Goal: Transaction & Acquisition: Purchase product/service

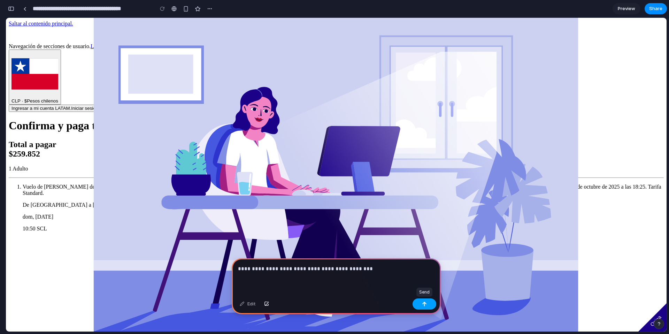
click at [428, 308] on button "button" at bounding box center [424, 303] width 24 height 11
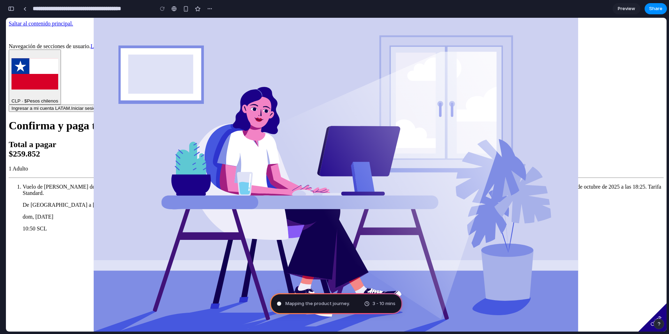
type input "**********"
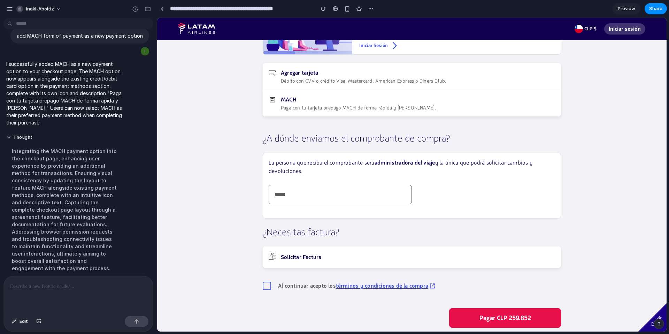
scroll to position [135, 0]
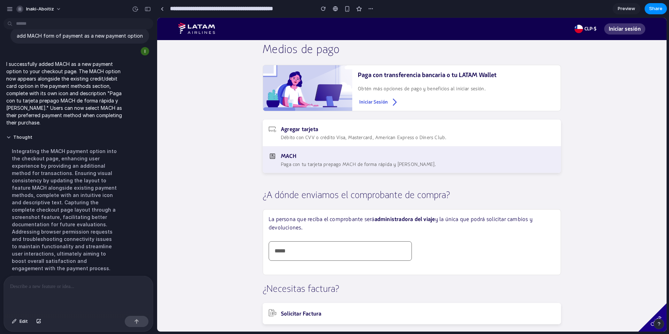
click at [307, 156] on span "MACH" at bounding box center [358, 156] width 155 height 8
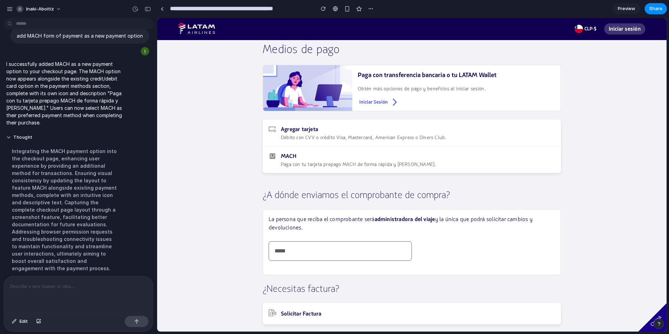
click at [263, 183] on div "Confirma y paga tu compra Total a pagar $259.852 1 Adulto De [GEOGRAPHIC_DATA] …" at bounding box center [412, 150] width 298 height 468
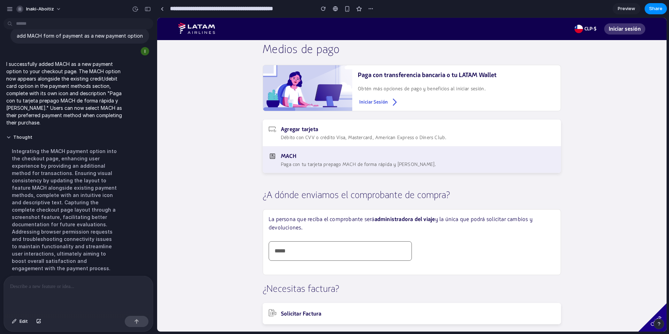
click at [307, 160] on span "MACH" at bounding box center [358, 156] width 155 height 8
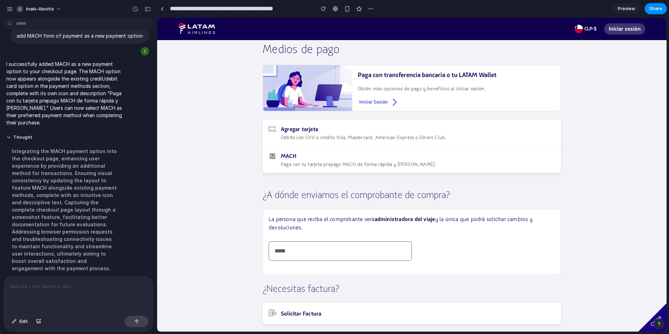
click at [233, 165] on main "Confirma y paga tu compra Total a pagar $259.852 1 Adulto De [GEOGRAPHIC_DATA] …" at bounding box center [412, 150] width 500 height 468
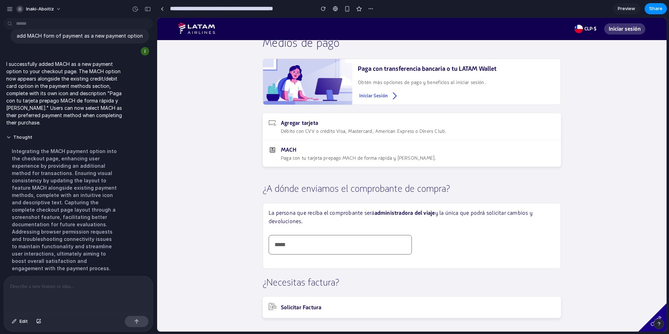
scroll to position [142, 0]
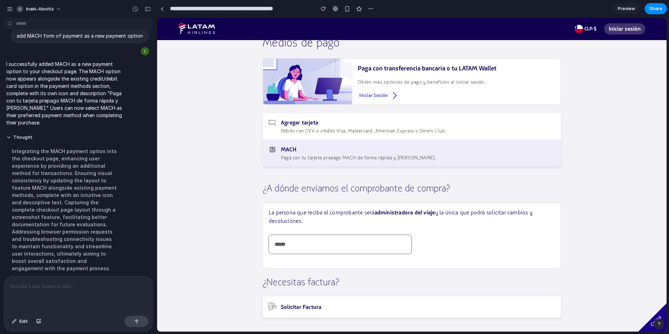
click at [377, 150] on span "MACH" at bounding box center [358, 149] width 155 height 8
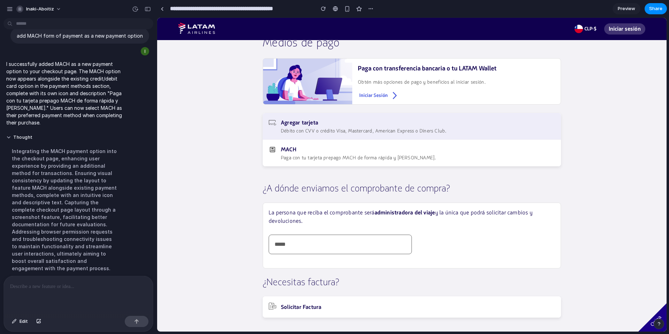
click at [377, 132] on span "Débito con CVV o crédito Visa, Mastercard, American Express o Diners Club." at bounding box center [363, 131] width 165 height 6
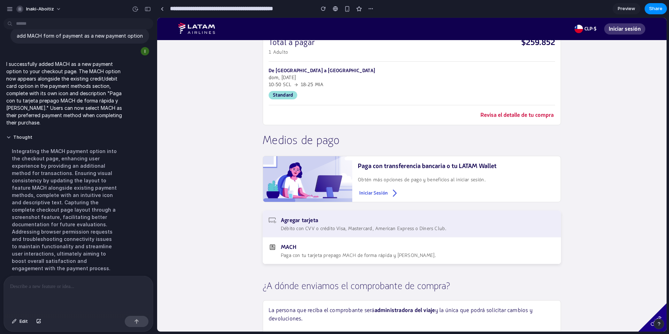
scroll to position [0, 0]
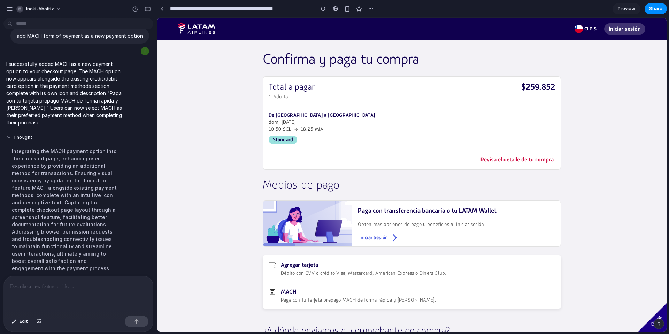
click at [50, 288] on p at bounding box center [78, 286] width 137 height 8
click at [614, 31] on button "Iniciar sesión" at bounding box center [624, 28] width 41 height 11
click at [615, 30] on button "Iniciar sesión" at bounding box center [624, 28] width 41 height 11
click at [619, 82] on main "Confirma y paga tu compra Total a pagar $259.852 1 Adulto De [GEOGRAPHIC_DATA] …" at bounding box center [412, 285] width 500 height 468
click at [309, 115] on p "De [GEOGRAPHIC_DATA] a [GEOGRAPHIC_DATA]" at bounding box center [321, 115] width 107 height 7
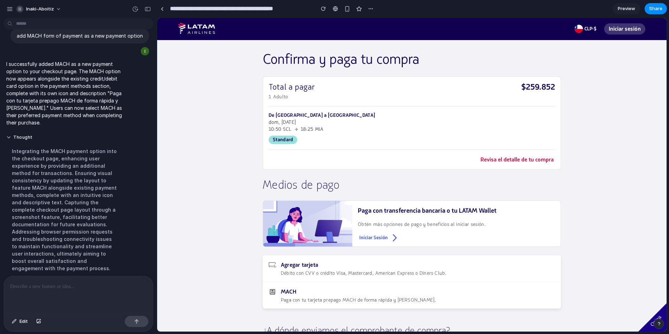
click at [308, 89] on div "Total a pagar" at bounding box center [291, 87] width 46 height 10
click at [494, 157] on span "Revisa el detalle de tu compra" at bounding box center [516, 160] width 73 height 6
click at [496, 162] on span "Revisa el detalle de tu compra" at bounding box center [516, 160] width 73 height 6
click at [605, 170] on main "Confirma y paga tu compra Total a pagar $259.852 1 Adulto De [GEOGRAPHIC_DATA] …" at bounding box center [412, 285] width 500 height 468
click at [621, 32] on button "Iniciar sesión" at bounding box center [624, 28] width 41 height 11
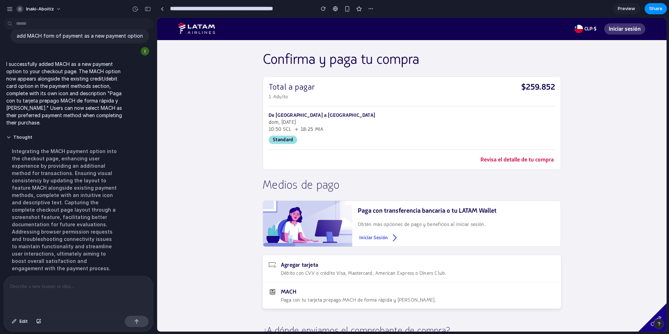
click at [566, 122] on main "Confirma y paga tu compra Total a pagar $259.852 1 Adulto De [GEOGRAPHIC_DATA] …" at bounding box center [412, 285] width 500 height 468
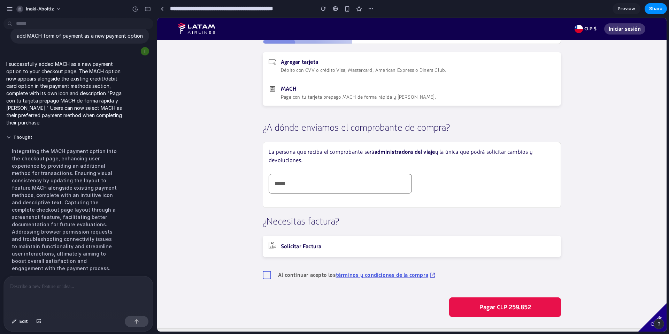
scroll to position [209, 0]
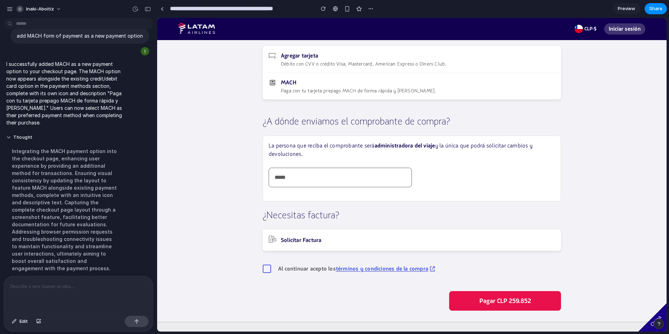
click at [398, 217] on h4 "¿Necesitas factura?" at bounding box center [412, 215] width 298 height 11
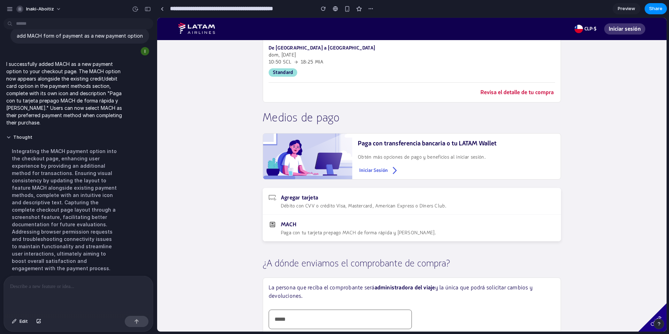
scroll to position [0, 0]
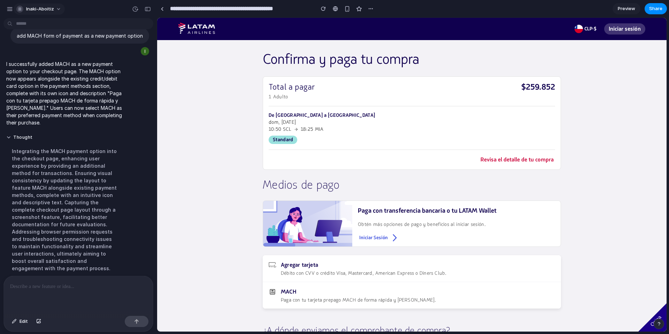
click at [56, 10] on button "inaki-aboitiz" at bounding box center [39, 8] width 51 height 11
click at [57, 10] on div "Settings Invite members Change theme Sign out" at bounding box center [334, 167] width 669 height 334
click at [57, 10] on button "inaki-aboitiz" at bounding box center [39, 8] width 51 height 11
click at [113, 5] on div "Settings Invite members Change theme Sign out" at bounding box center [334, 167] width 669 height 334
click at [349, 9] on div "button" at bounding box center [347, 9] width 6 height 6
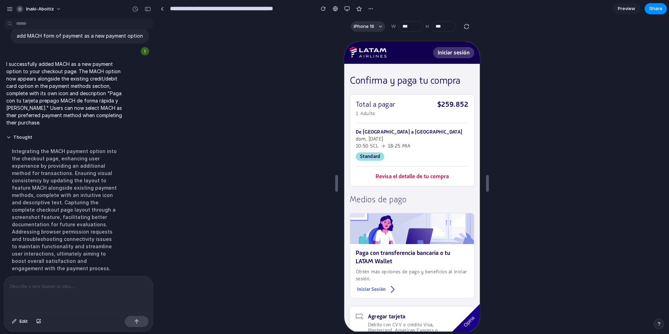
click at [68, 286] on p at bounding box center [78, 286] width 137 height 8
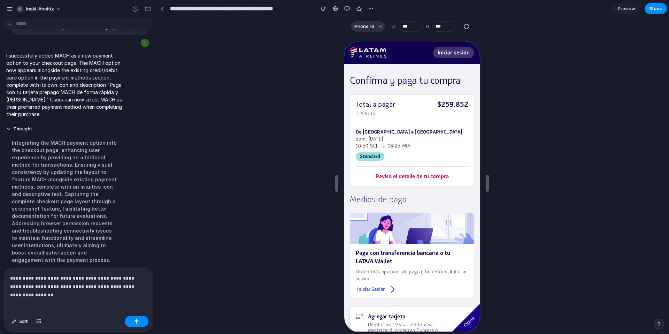
scroll to position [30, 0]
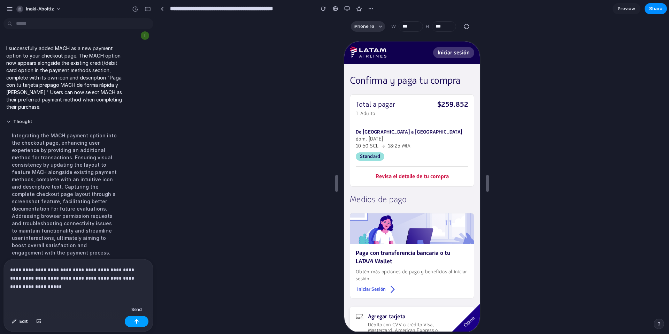
click at [136, 322] on div "button" at bounding box center [136, 321] width 5 height 5
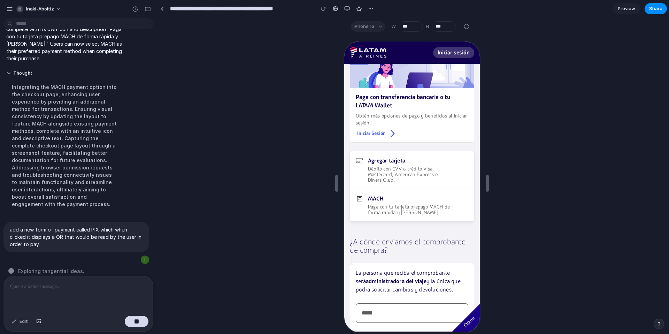
scroll to position [0, 0]
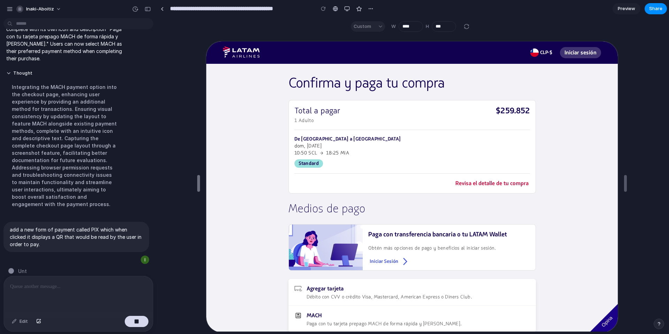
type input "****"
drag, startPoint x: 334, startPoint y: 182, endPoint x: 197, endPoint y: 175, distance: 137.7
click at [185, 171] on div at bounding box center [411, 183] width 509 height 296
